Goal: Task Accomplishment & Management: Use online tool/utility

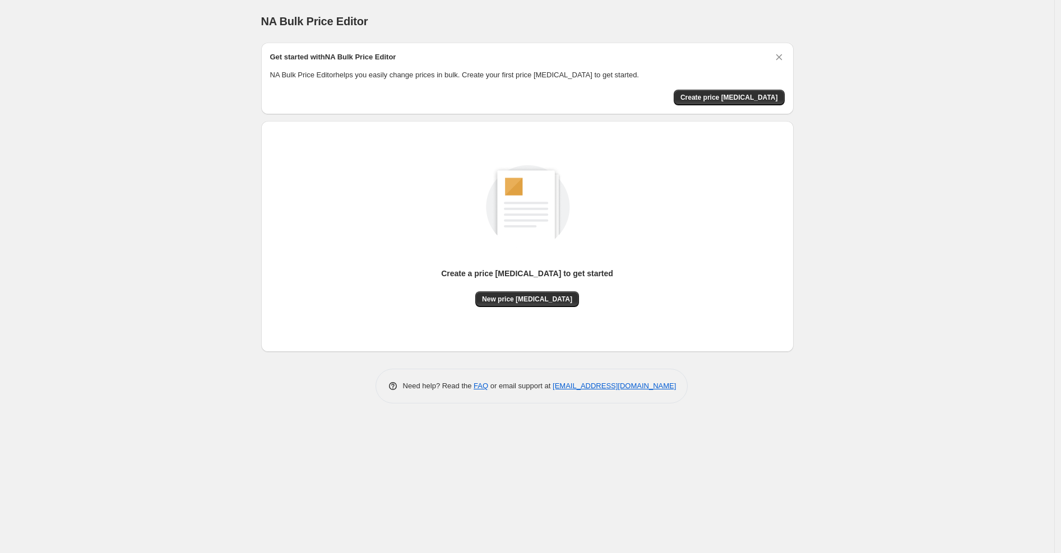
click at [537, 289] on div "Create a price [MEDICAL_DATA] to get started" at bounding box center [527, 280] width 172 height 24
click at [541, 298] on span "New price [MEDICAL_DATA]" at bounding box center [527, 299] width 90 height 9
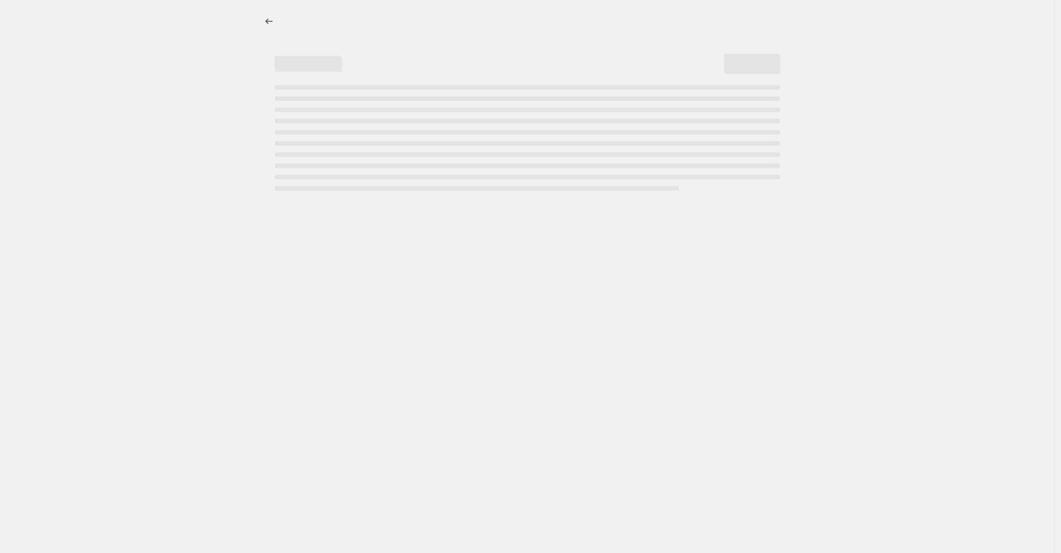
select select "percentage"
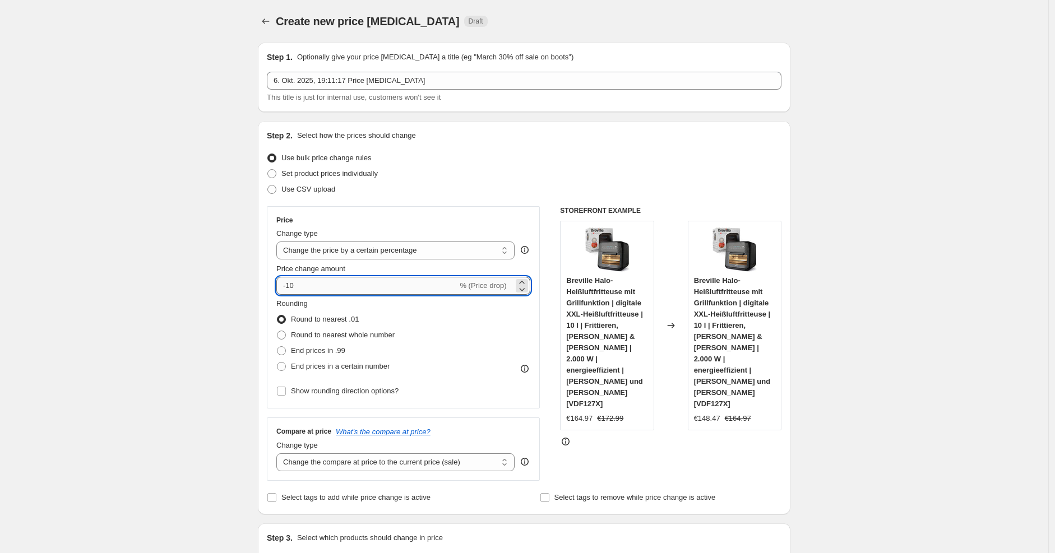
click at [359, 281] on input "-10" at bounding box center [366, 286] width 181 height 18
type input "-1"
type input "-30"
click at [558, 208] on div "Price Change type Change the price to a certain amount Change the price by a ce…" at bounding box center [524, 343] width 515 height 275
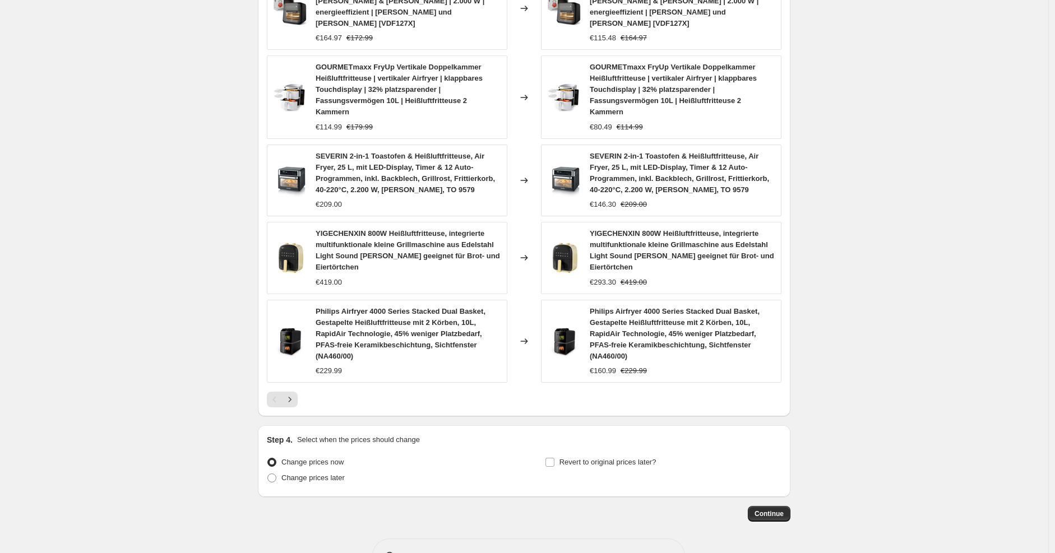
scroll to position [710, 0]
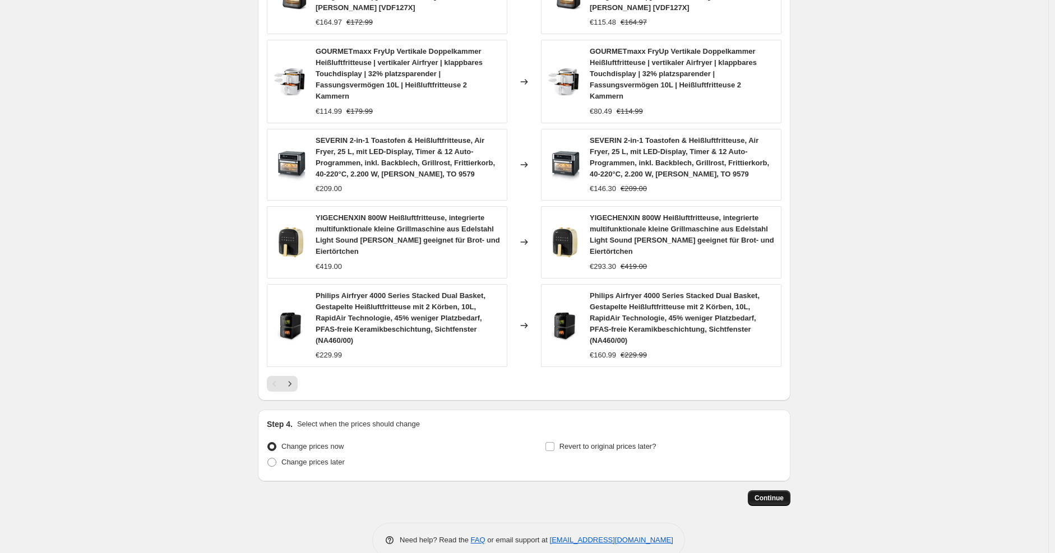
click at [763, 490] on button "Continue" at bounding box center [769, 498] width 43 height 16
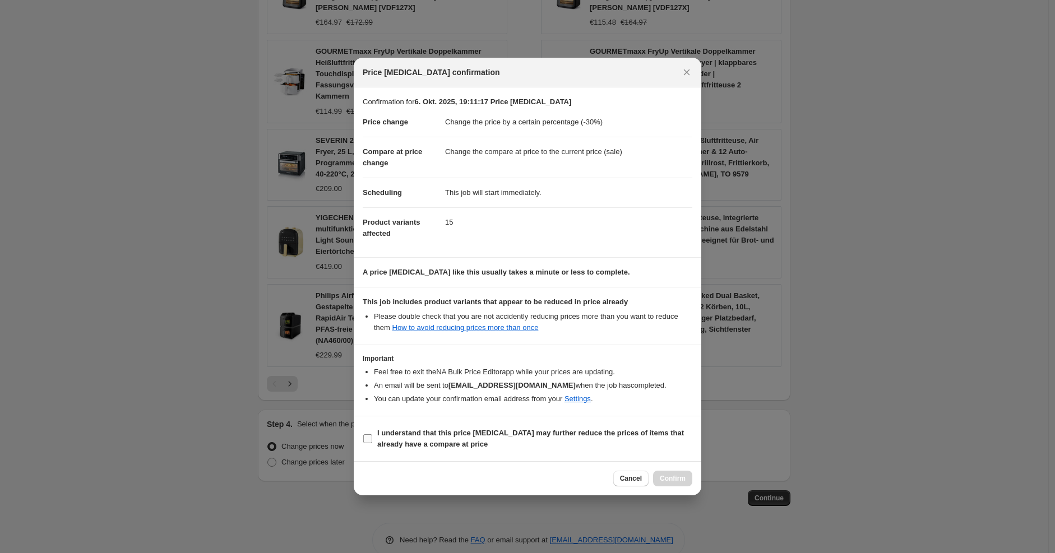
click at [546, 441] on span "I understand that this price [MEDICAL_DATA] may further reduce the prices of it…" at bounding box center [534, 439] width 315 height 22
click at [372, 441] on input "I understand that this price [MEDICAL_DATA] may further reduce the prices of it…" at bounding box center [367, 438] width 9 height 9
checkbox input "true"
click at [662, 479] on span "Confirm" at bounding box center [673, 478] width 26 height 9
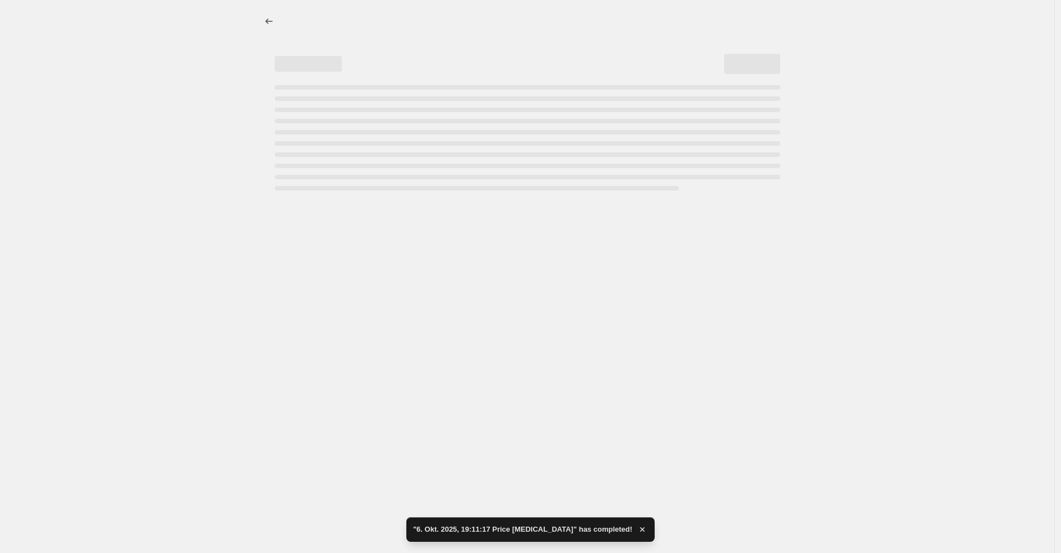
select select "percentage"
